Goal: Information Seeking & Learning: Learn about a topic

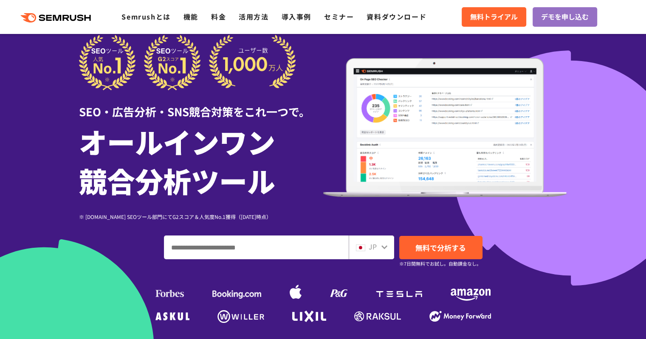
paste input "**********"
type input "**********"
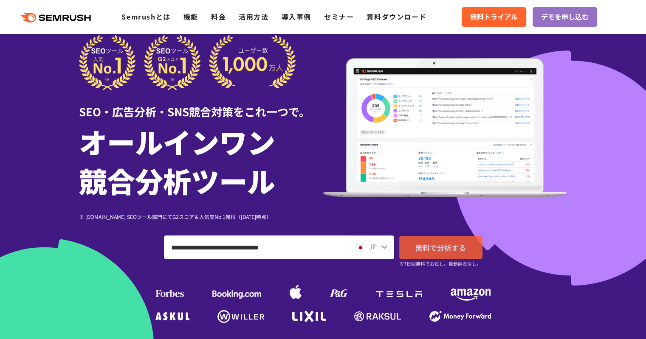
click at [431, 241] on link "無料で分析する" at bounding box center [440, 247] width 83 height 23
